Goal: Transaction & Acquisition: Purchase product/service

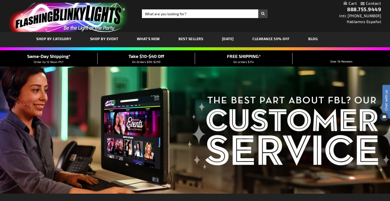
scroll to position [1, 0]
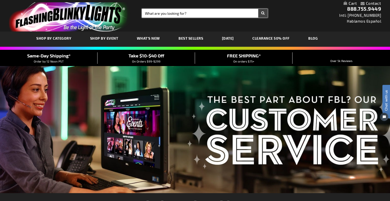
click at [167, 14] on input "Search" at bounding box center [205, 13] width 126 height 9
type input "canadian"
type input "Canadian lighters"
click at [258, 9] on button "Search" at bounding box center [262, 13] width 9 height 9
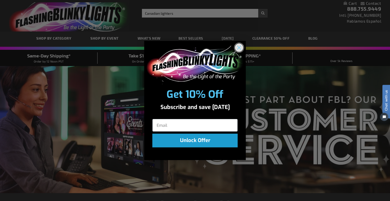
click at [239, 43] on circle "Close dialog" at bounding box center [239, 47] width 8 height 8
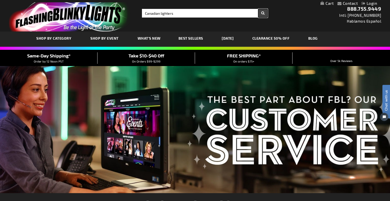
click at [265, 17] on button "Search" at bounding box center [262, 13] width 9 height 9
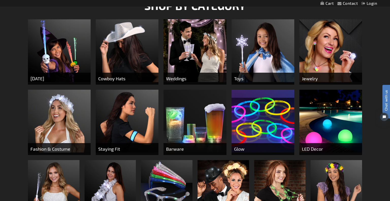
scroll to position [198, 0]
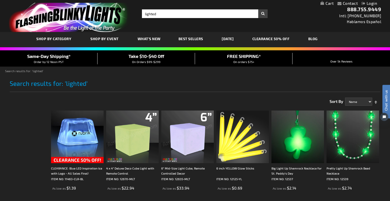
scroll to position [0, 0]
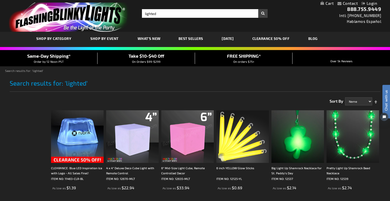
click at [188, 7] on div "Toggle Nav Search Search lighted × Search 888.755.9449 Intl: [PHONE_NUMBER] Hab…" at bounding box center [195, 16] width 390 height 32
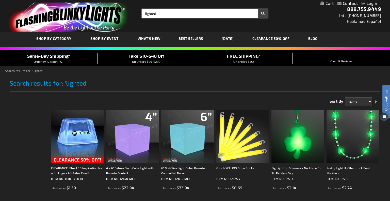
click at [180, 12] on input "lighted" at bounding box center [205, 13] width 126 height 9
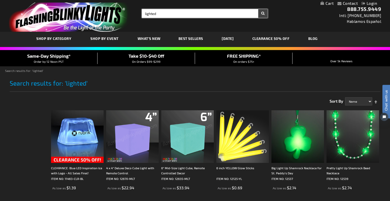
type input "lighted"
